Goal: Information Seeking & Learning: Check status

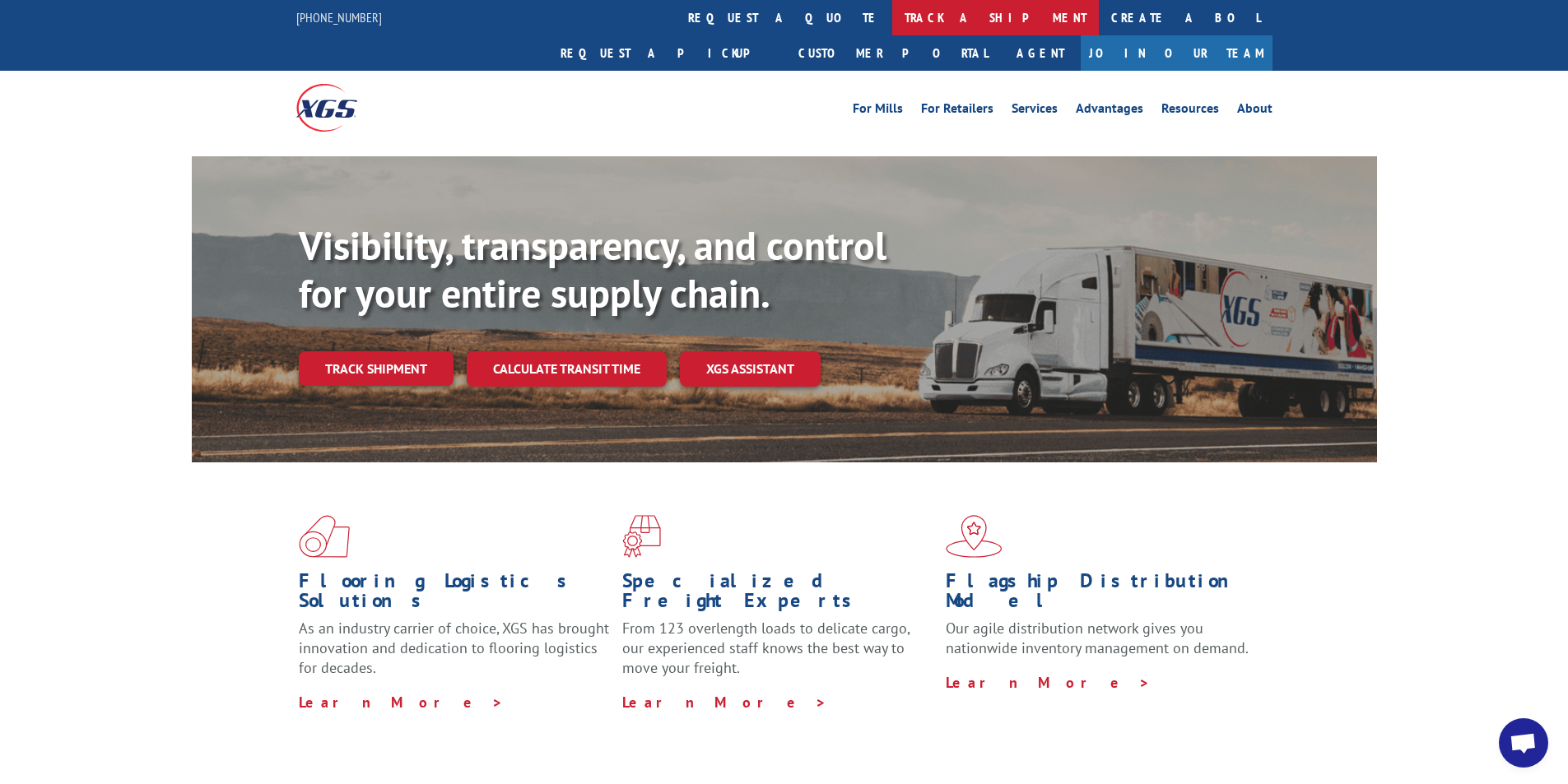
click at [892, 24] on link "track a shipment" at bounding box center [995, 18] width 207 height 35
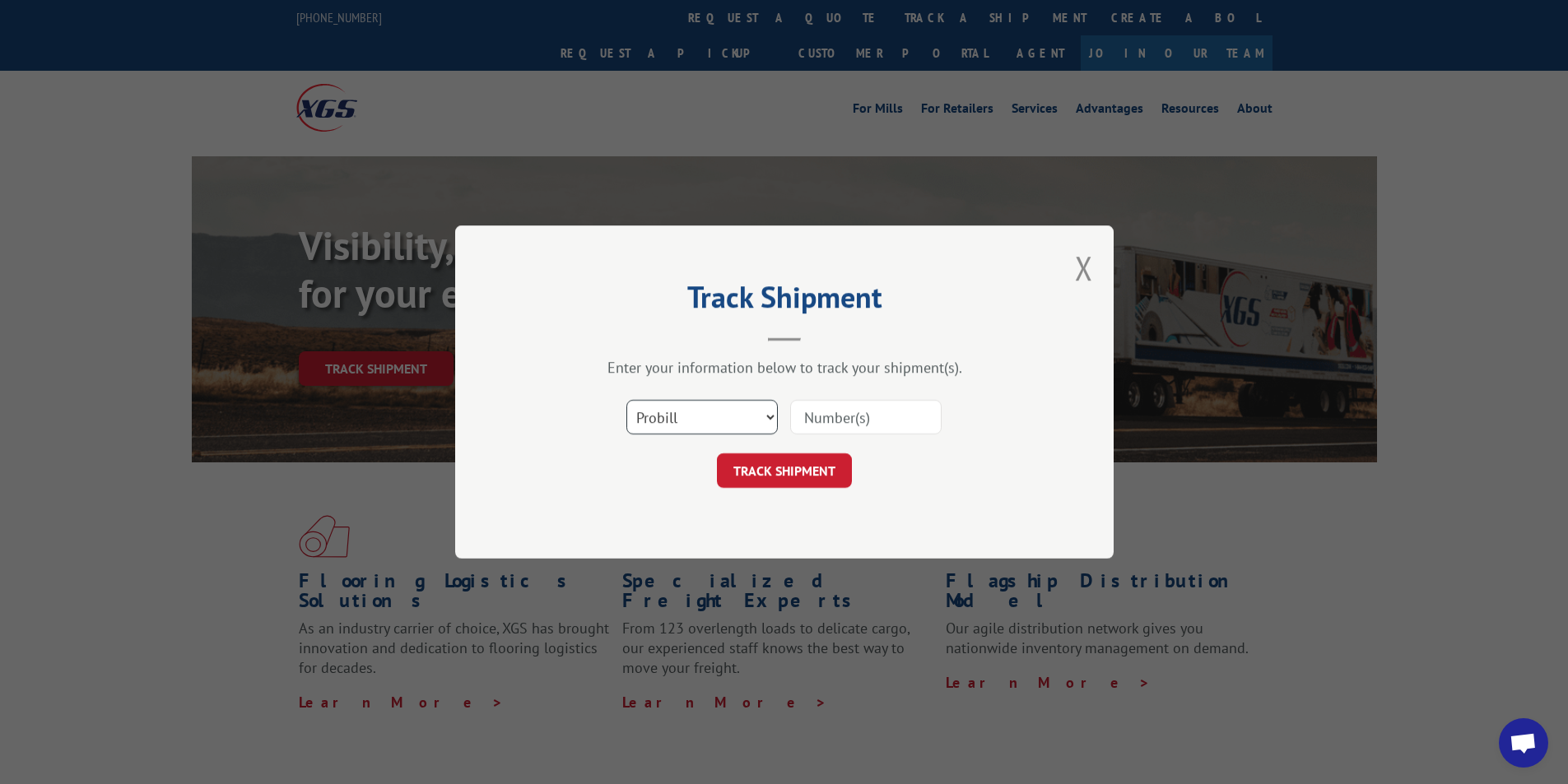
click at [757, 420] on select "Select category... Probill BOL PO" at bounding box center [702, 416] width 152 height 34
select select "bol"
click at [626, 400] on select "Select category... Probill BOL PO" at bounding box center [702, 416] width 152 height 34
click at [848, 408] on input at bounding box center [865, 416] width 152 height 34
paste input "6016612"
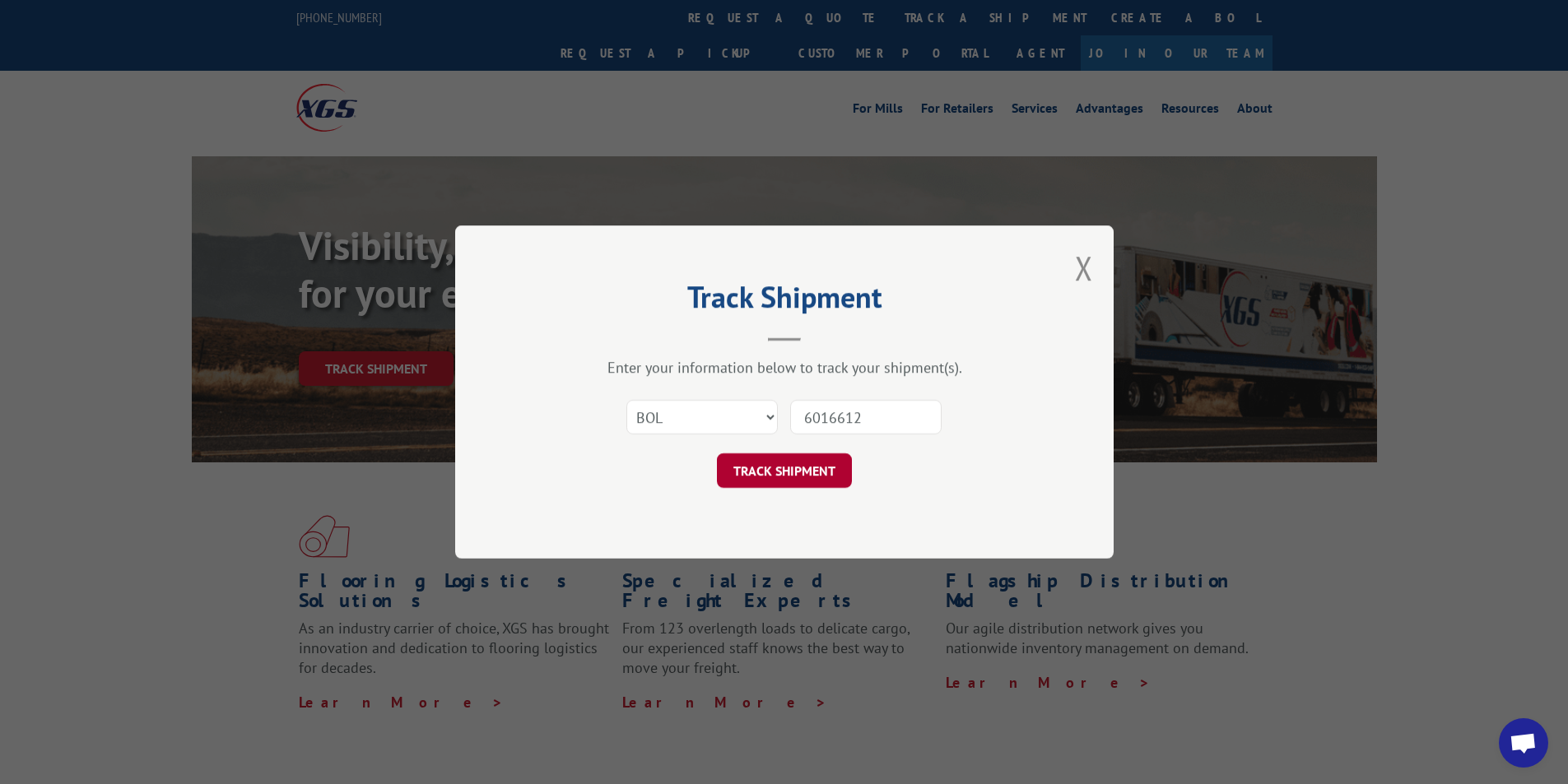
type input "6016612"
click at [819, 473] on button "TRACK SHIPMENT" at bounding box center [784, 470] width 135 height 34
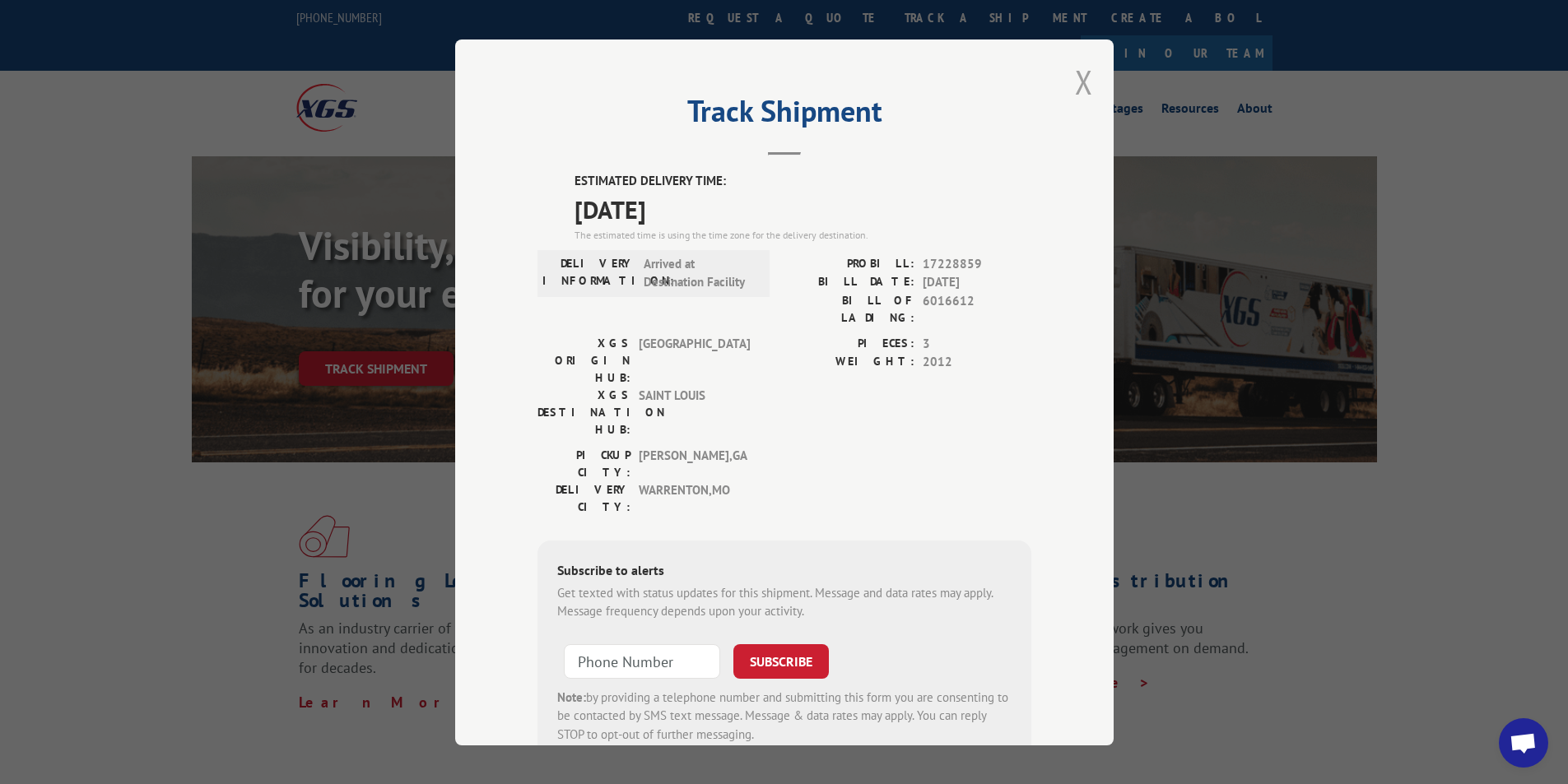
click at [1078, 79] on button "Close modal" at bounding box center [1084, 81] width 18 height 44
